Goal: Check status: Check status

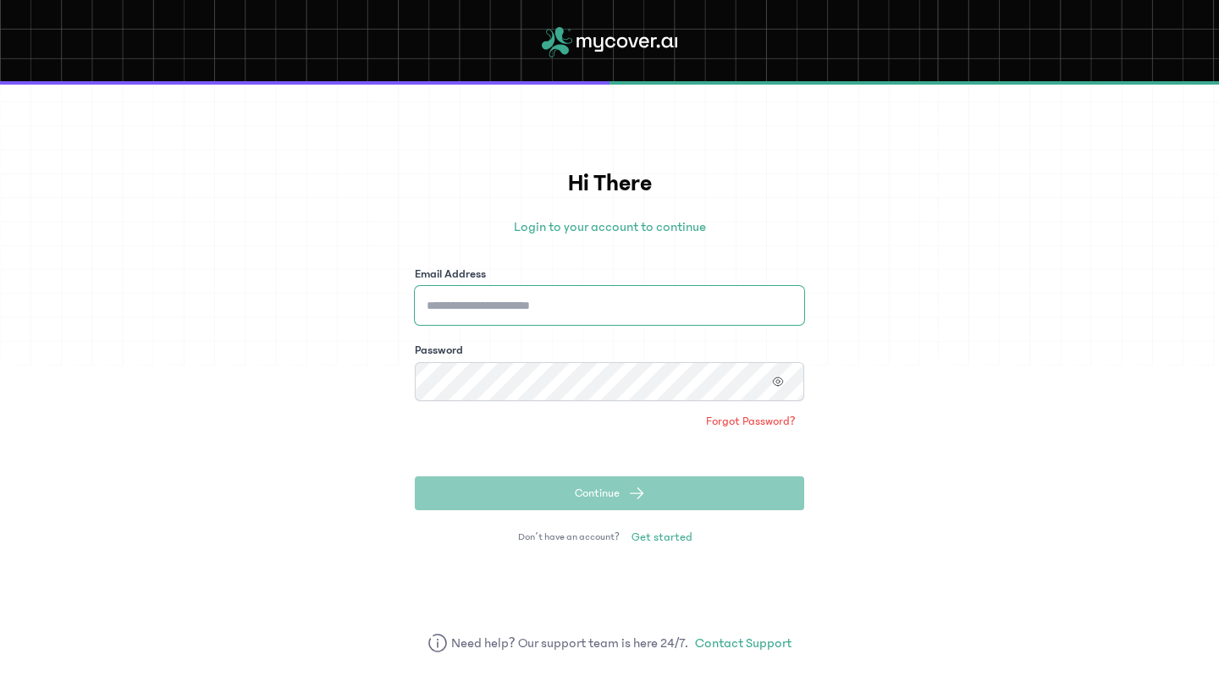
click at [598, 303] on input "Email Address" at bounding box center [609, 305] width 389 height 39
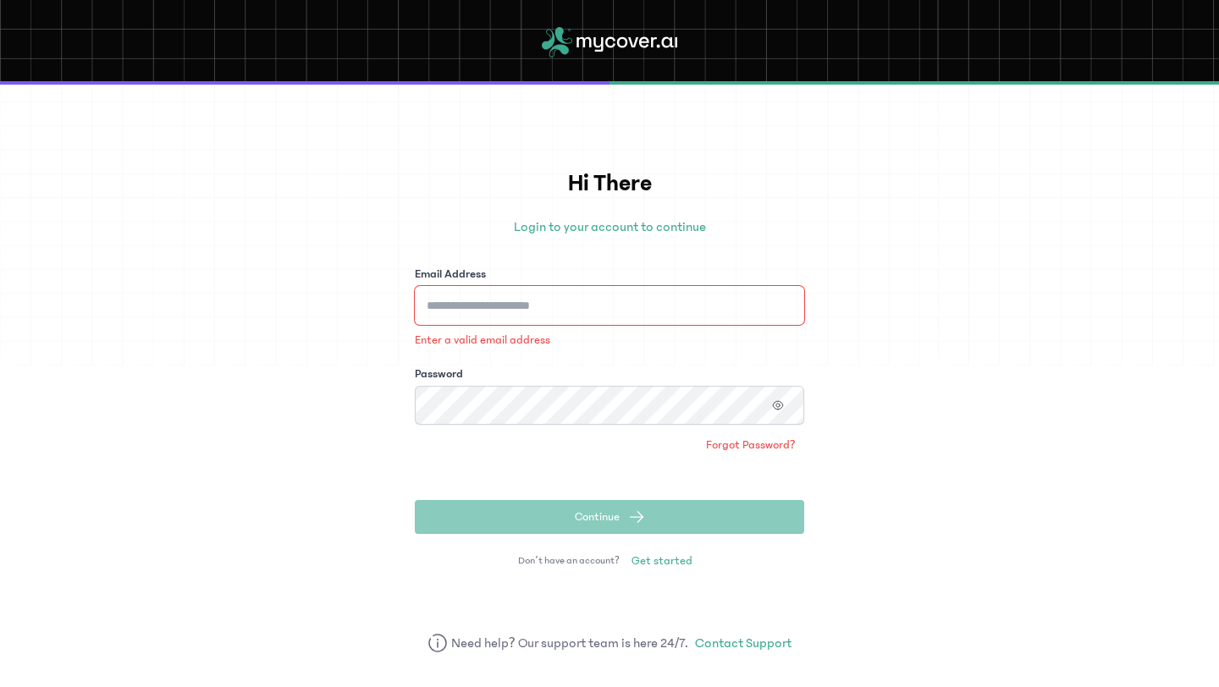
type input "**********"
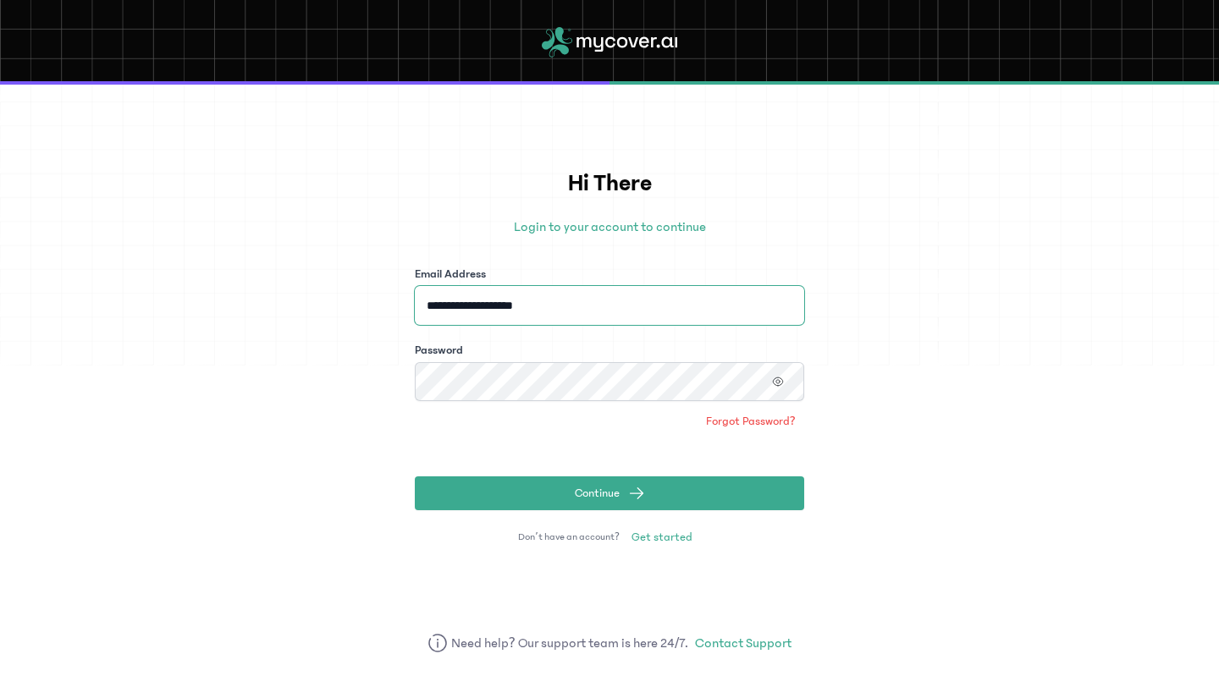
click at [415, 477] on button "Continue" at bounding box center [609, 494] width 389 height 34
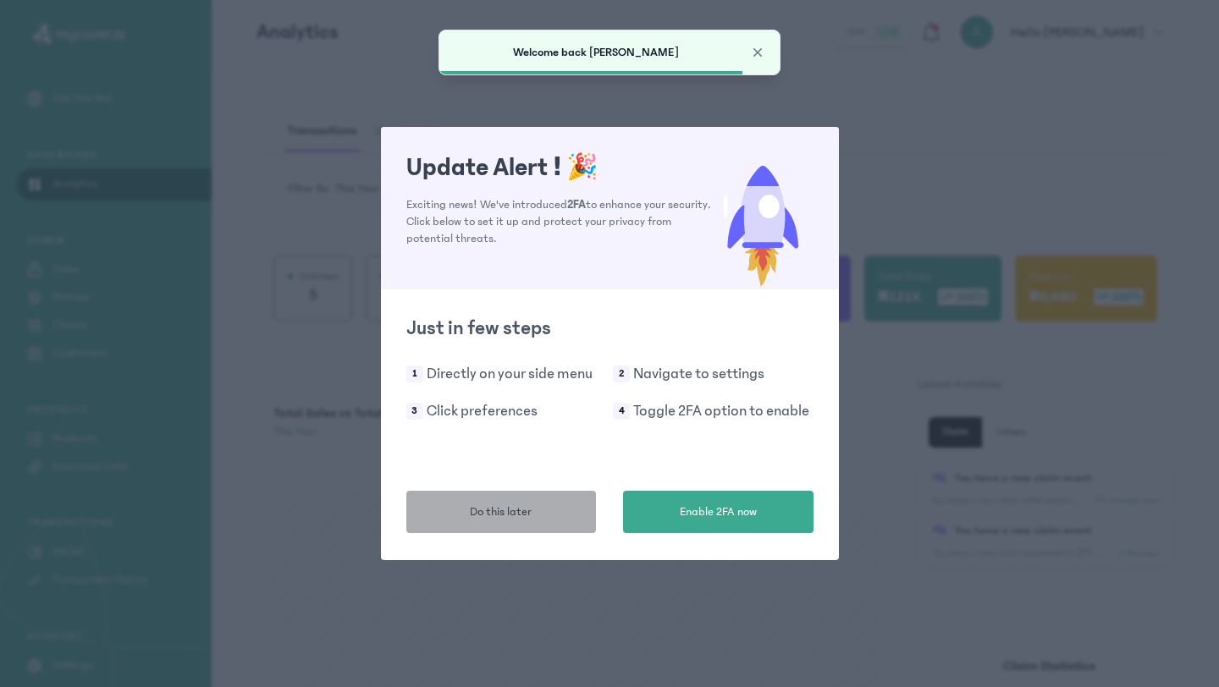
click at [508, 520] on span "Do this later" at bounding box center [501, 513] width 62 height 18
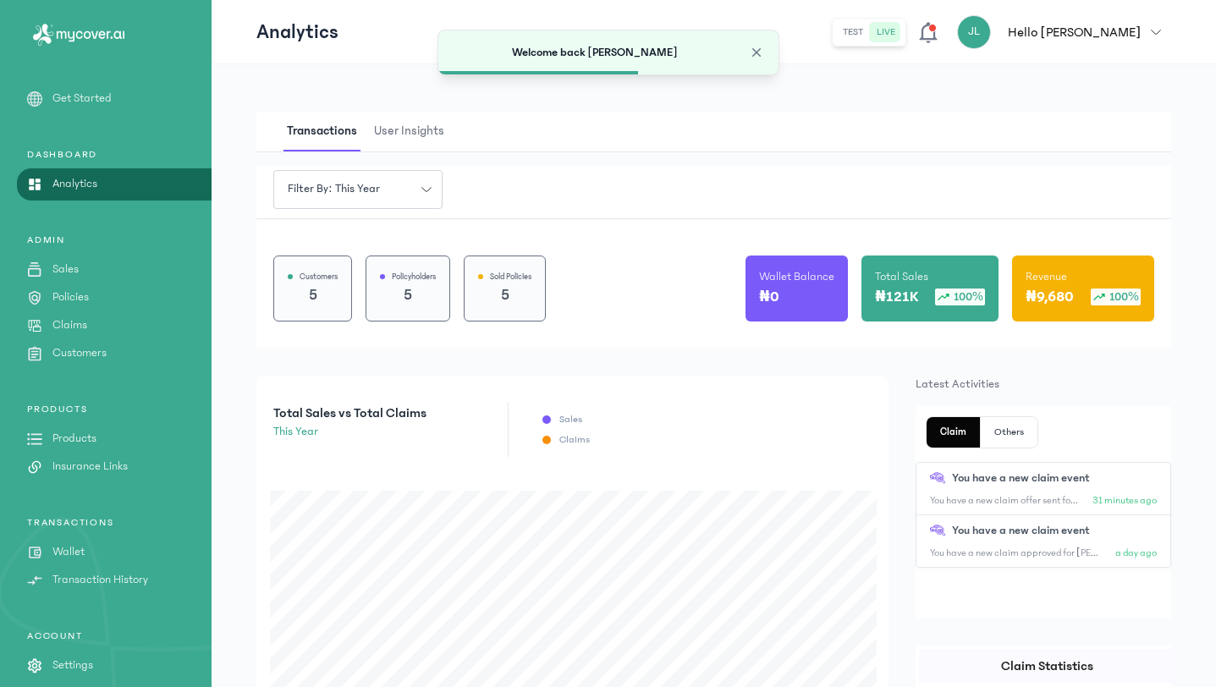
click at [80, 296] on p "Policies" at bounding box center [70, 298] width 36 height 18
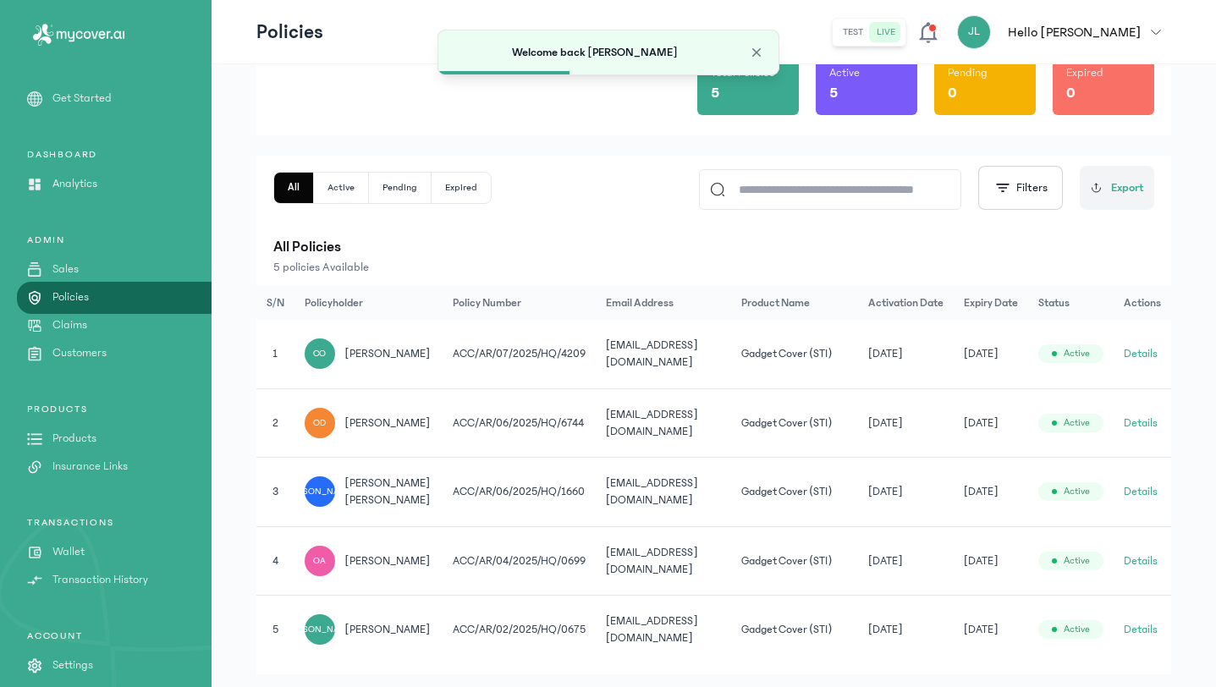
scroll to position [196, 0]
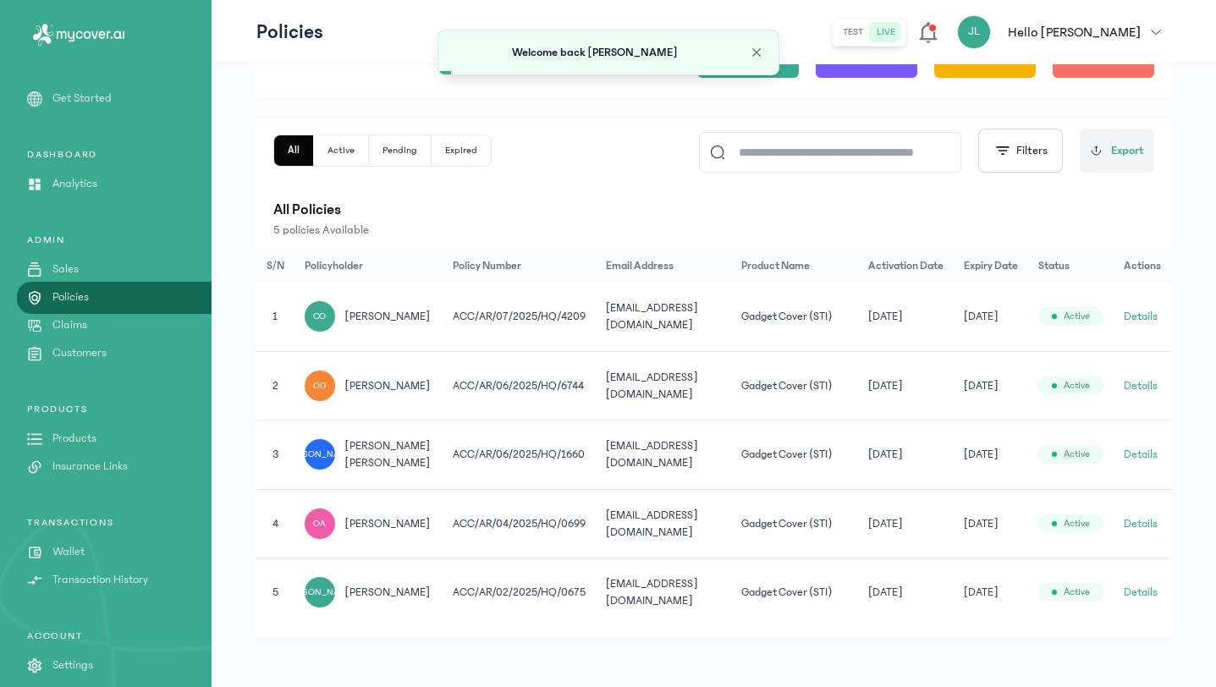
click at [598, 449] on button "Details" at bounding box center [1141, 454] width 34 height 17
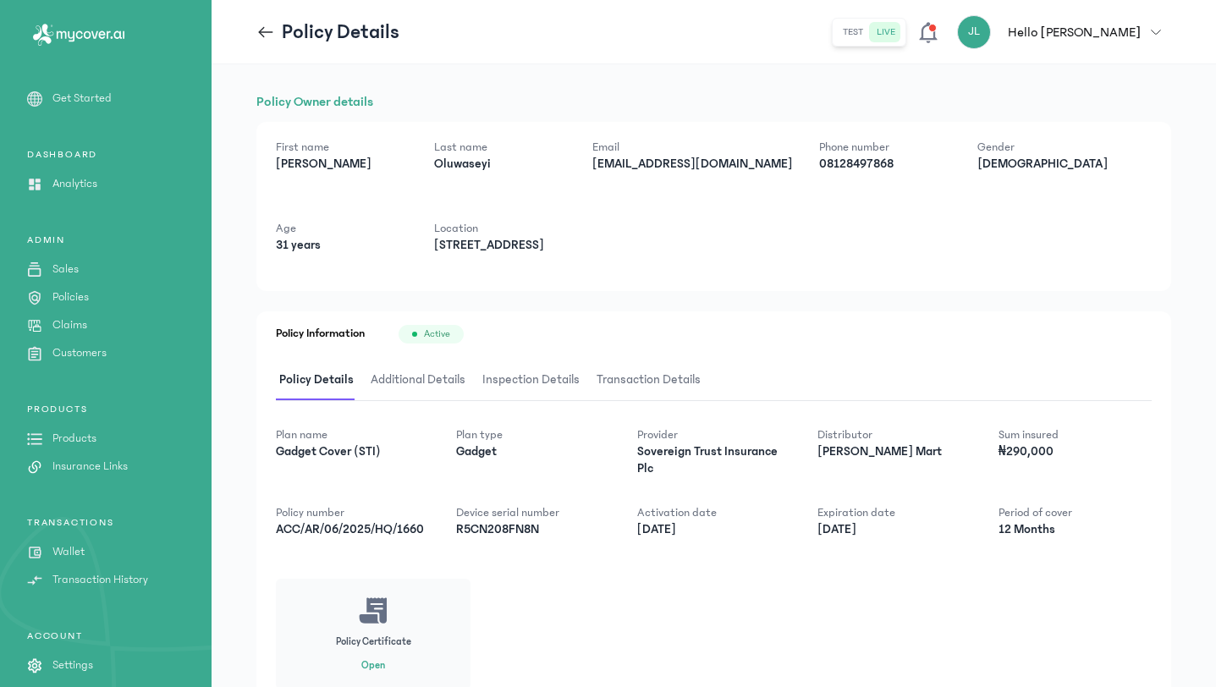
click at [430, 383] on span "Additional Details" at bounding box center [418, 381] width 102 height 40
